Goal: Task Accomplishment & Management: Use online tool/utility

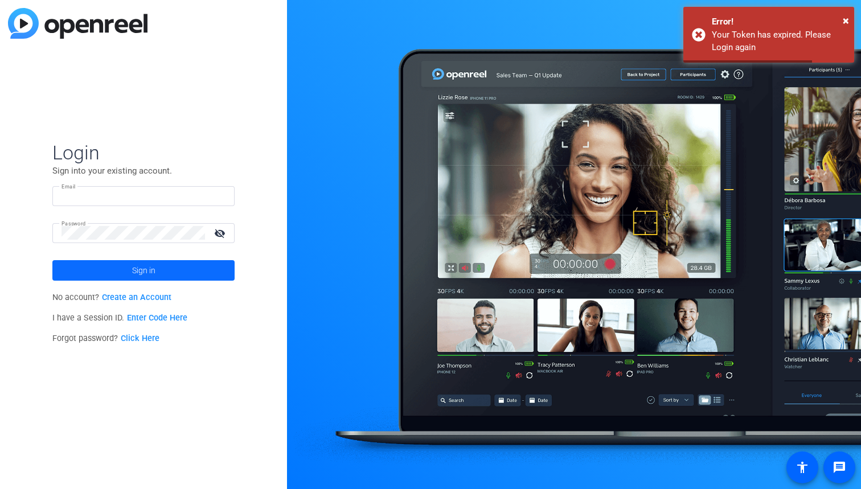
type input "[EMAIL_ADDRESS][DOMAIN_NAME]"
click at [159, 271] on span at bounding box center [143, 270] width 182 height 27
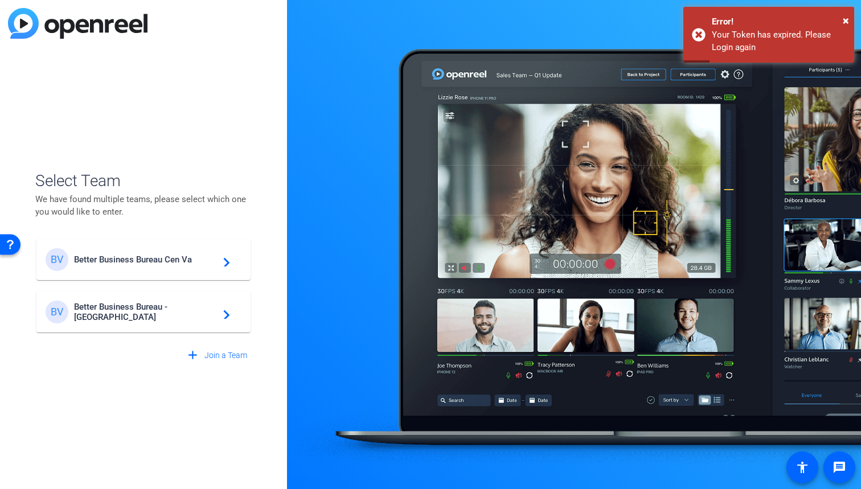
click at [206, 307] on div "BV Better Business Bureau - [GEOGRAPHIC_DATA] navigate_next" at bounding box center [144, 312] width 196 height 23
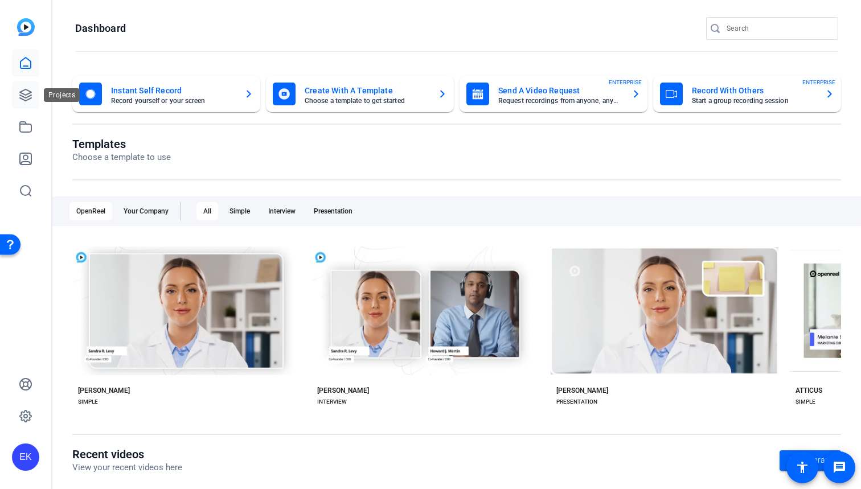
click at [24, 105] on link at bounding box center [25, 94] width 27 height 27
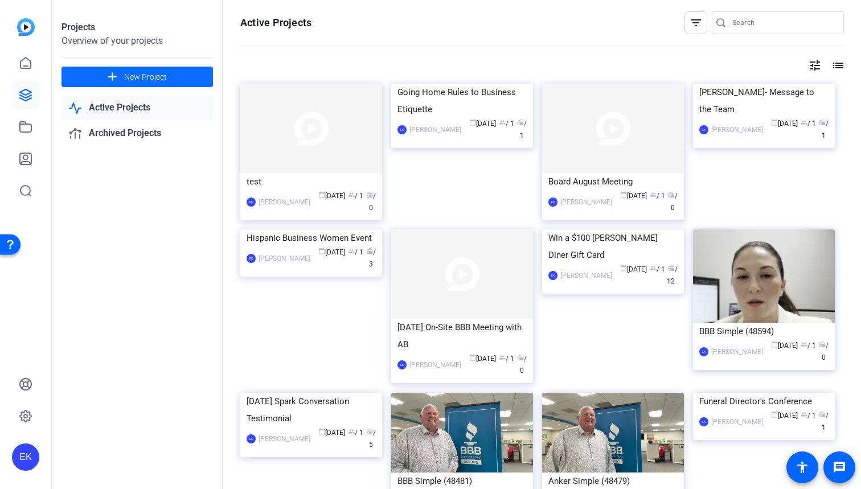
click at [142, 79] on span "New Project" at bounding box center [145, 77] width 43 height 12
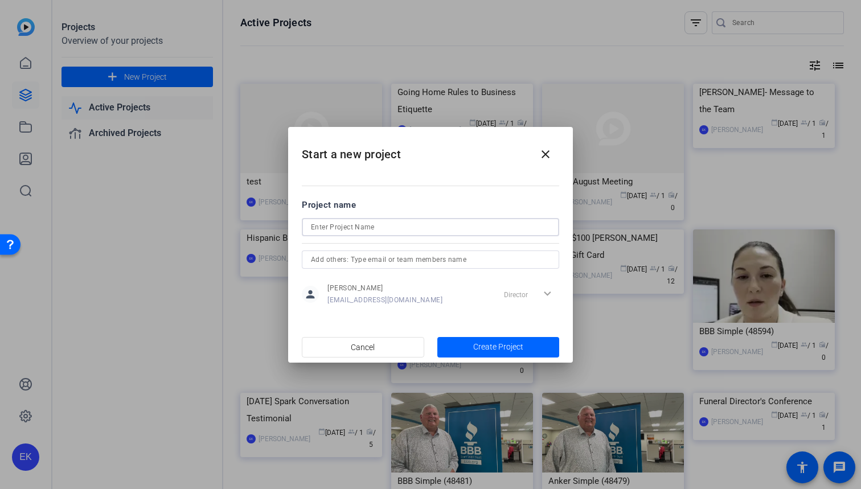
click at [379, 231] on input at bounding box center [430, 227] width 239 height 14
click at [319, 224] on input "COnversation" at bounding box center [430, 227] width 239 height 14
type input "Conversation"
click at [477, 350] on span "Create Project" at bounding box center [498, 347] width 50 height 12
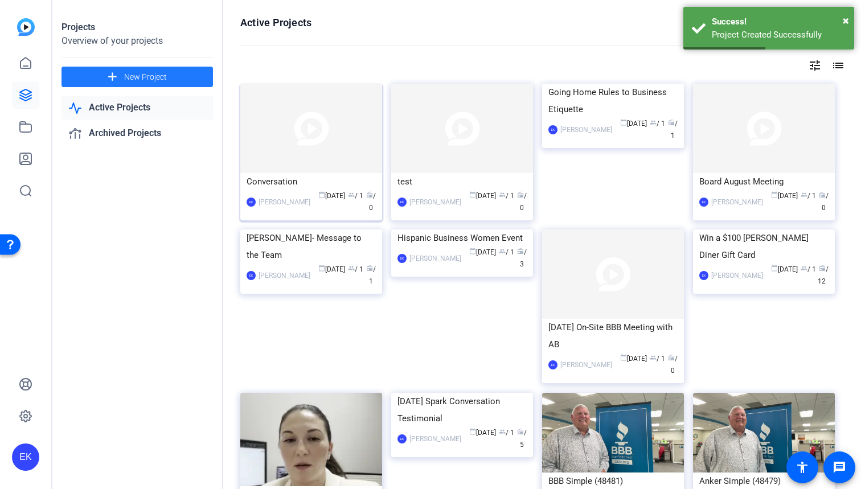
click at [297, 165] on img at bounding box center [311, 128] width 142 height 89
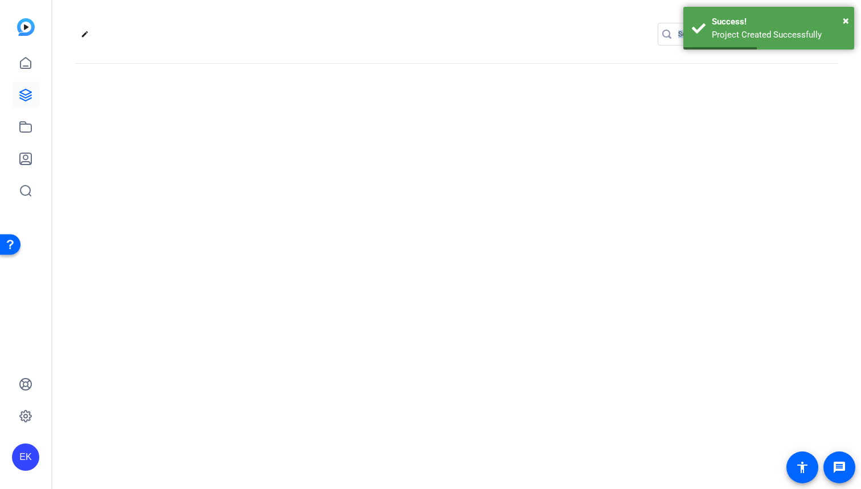
click at [297, 165] on div "edit settings" at bounding box center [456, 244] width 809 height 489
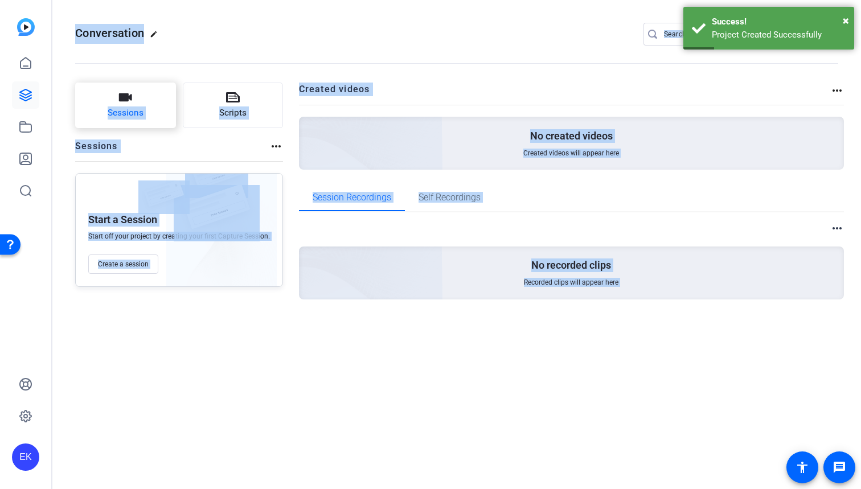
click at [142, 113] on span "Sessions" at bounding box center [126, 113] width 36 height 13
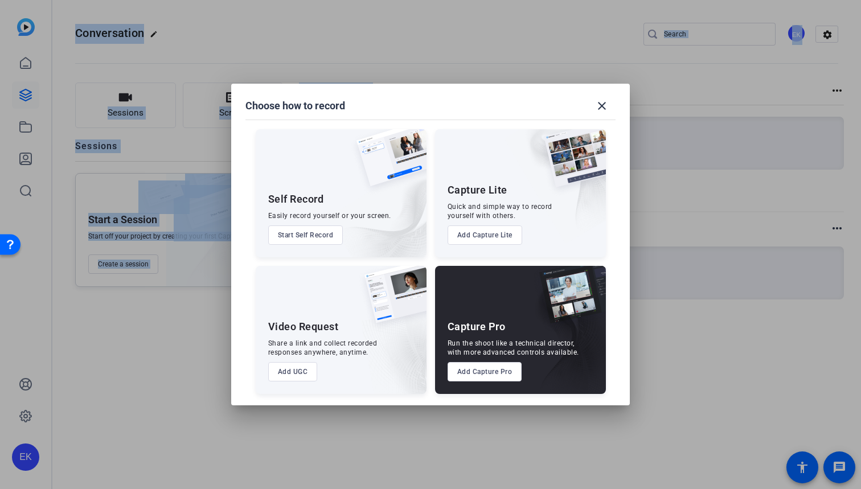
click at [295, 375] on button "Add UGC" at bounding box center [293, 371] width 50 height 19
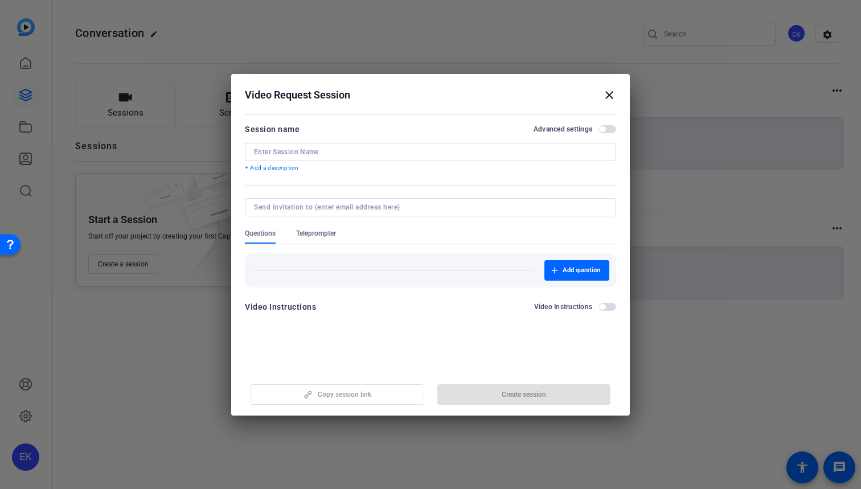
click at [312, 148] on input at bounding box center [430, 152] width 353 height 9
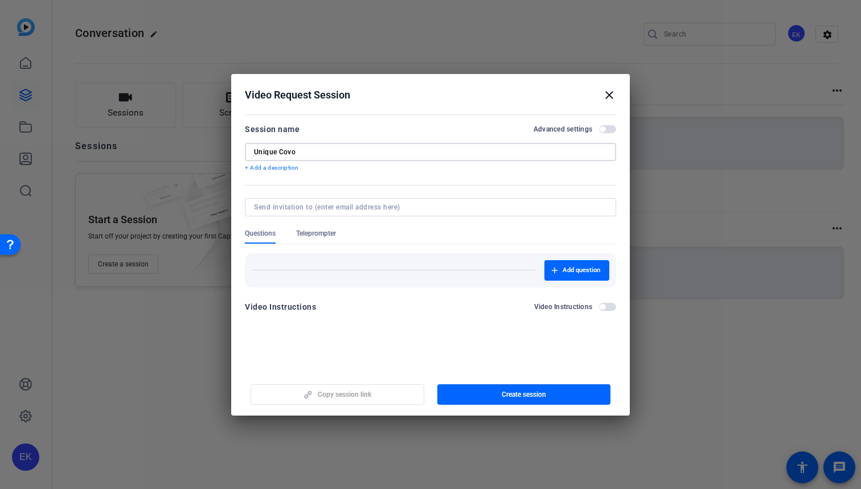
click at [285, 152] on input "Unique Covo" at bounding box center [430, 152] width 353 height 9
type input "Unique Convo"
click at [471, 400] on span "button" at bounding box center [525, 394] width 174 height 27
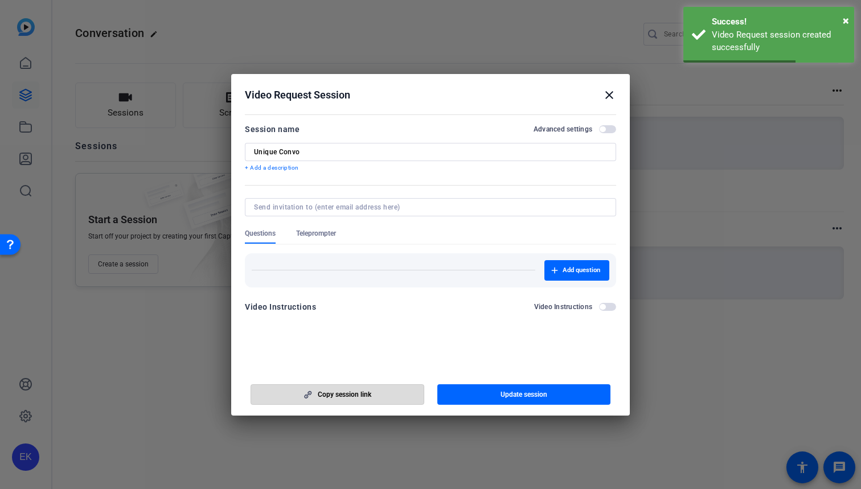
click at [415, 395] on span "button" at bounding box center [337, 394] width 173 height 27
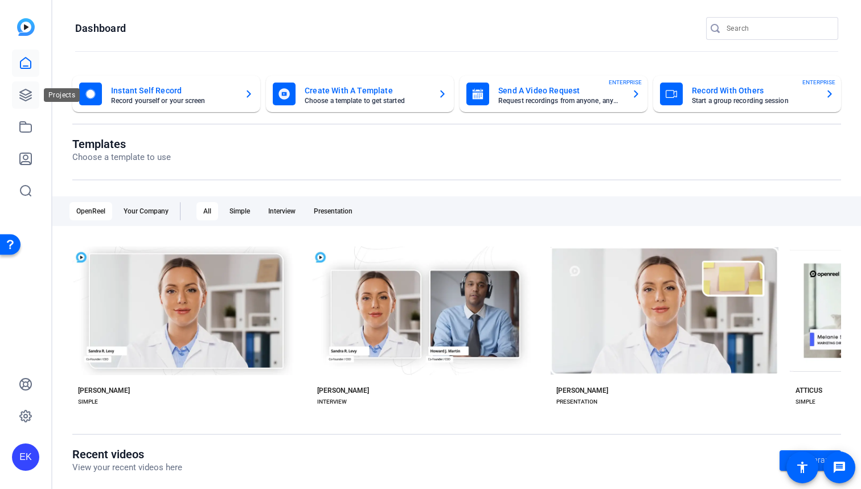
click at [24, 92] on icon at bounding box center [26, 95] width 14 height 14
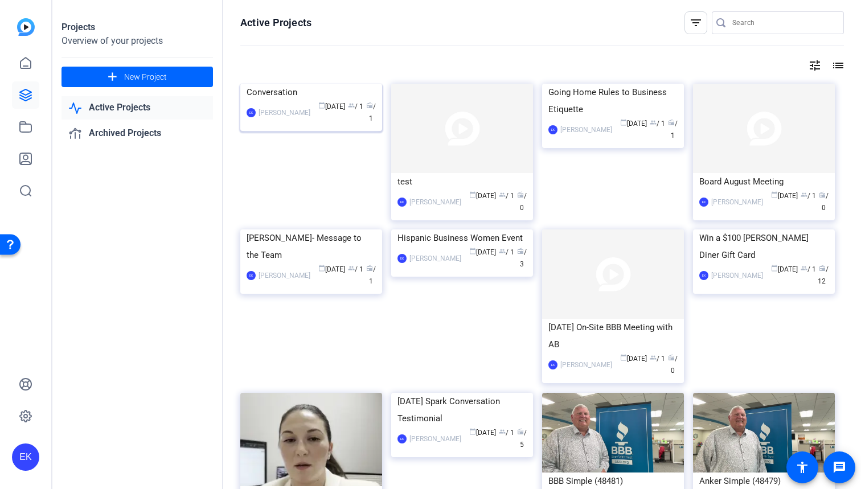
click at [291, 101] on div "Conversation" at bounding box center [311, 92] width 129 height 17
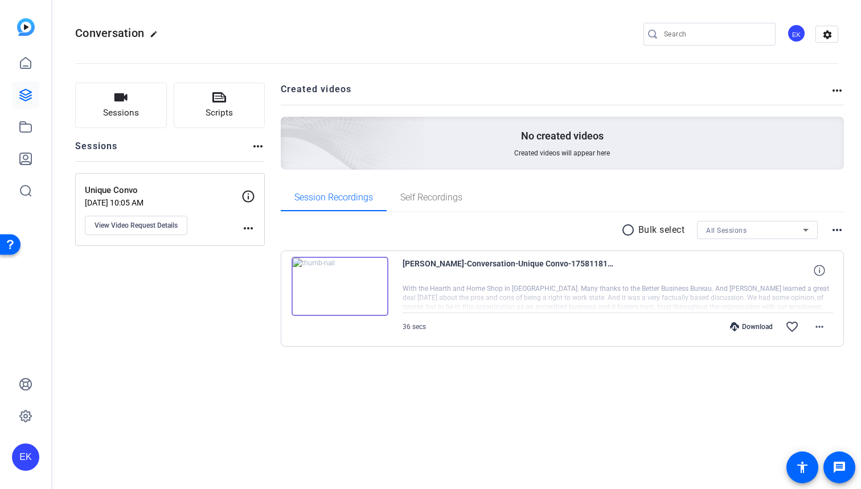
click at [362, 292] on img at bounding box center [340, 286] width 97 height 59
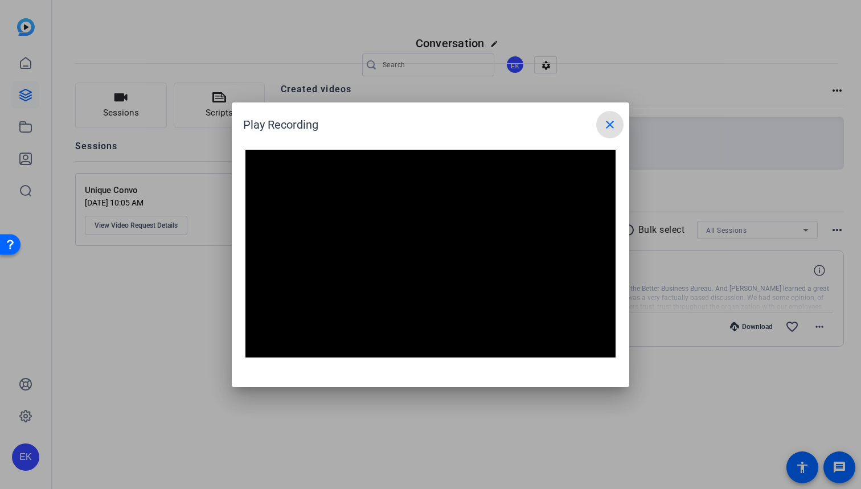
click at [610, 126] on mat-icon "close" at bounding box center [610, 125] width 14 height 14
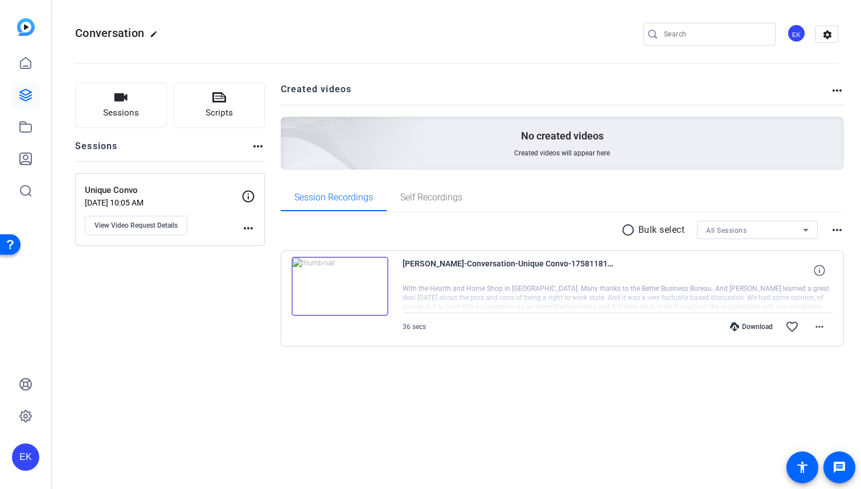
click at [748, 328] on div "Download" at bounding box center [752, 326] width 54 height 9
